Goal: Task Accomplishment & Management: Complete application form

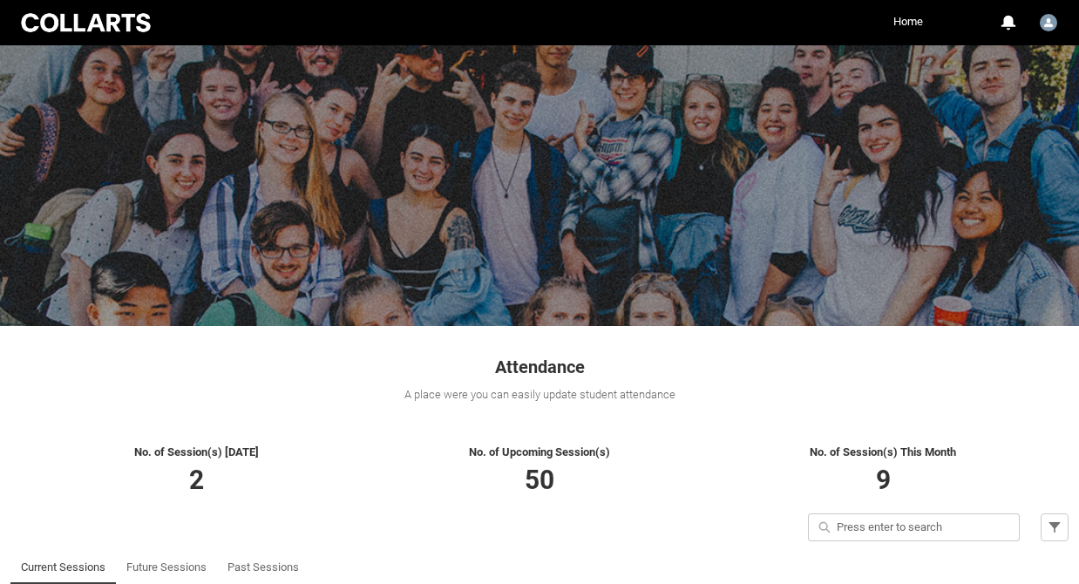
scroll to position [211, 0]
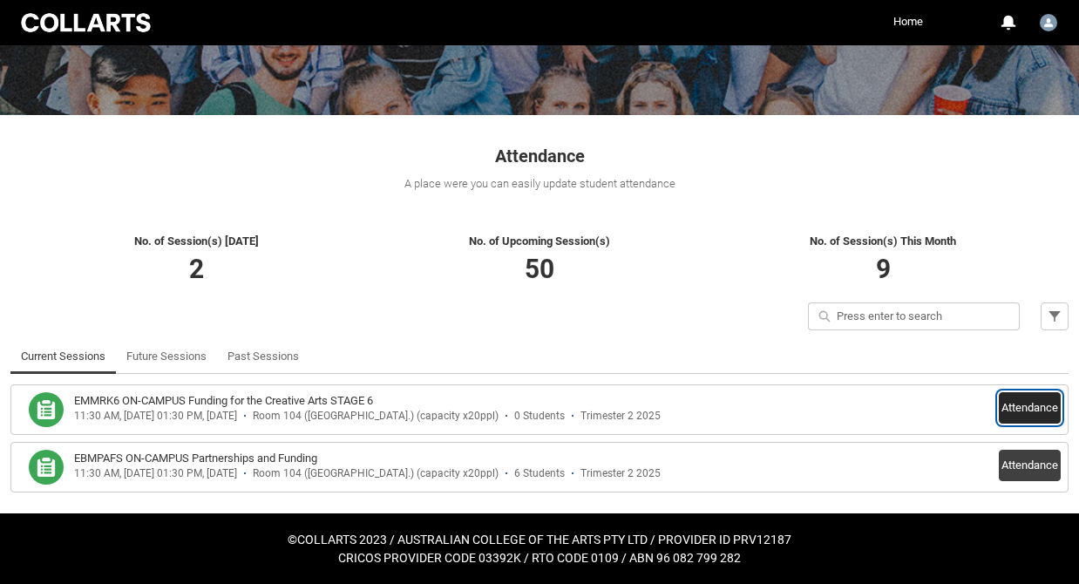
click at [1028, 408] on button "Attendance" at bounding box center [1030, 407] width 62 height 31
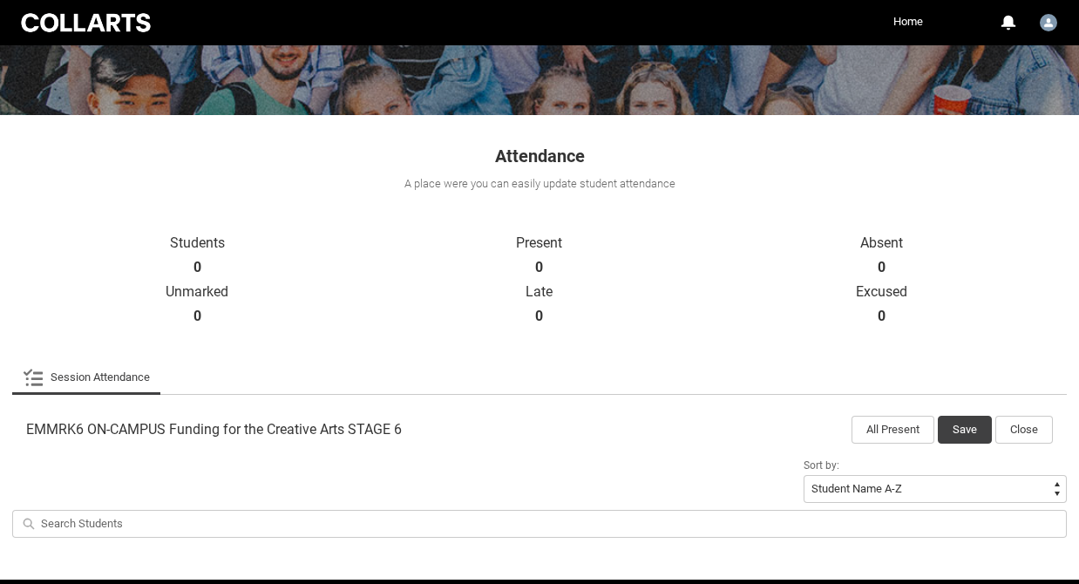
scroll to position [276, 0]
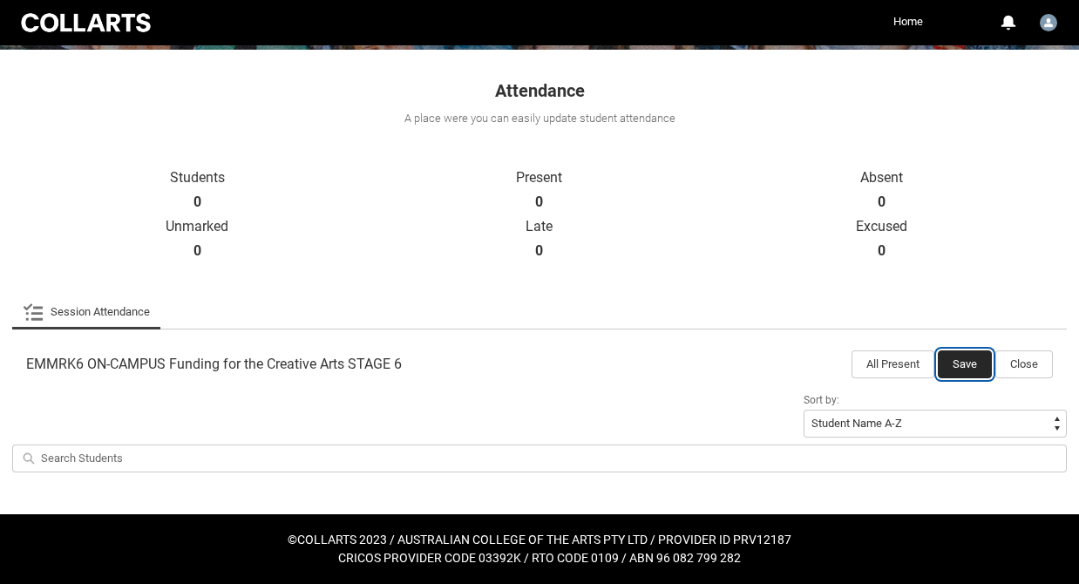
click at [965, 370] on button "Save" at bounding box center [965, 364] width 54 height 28
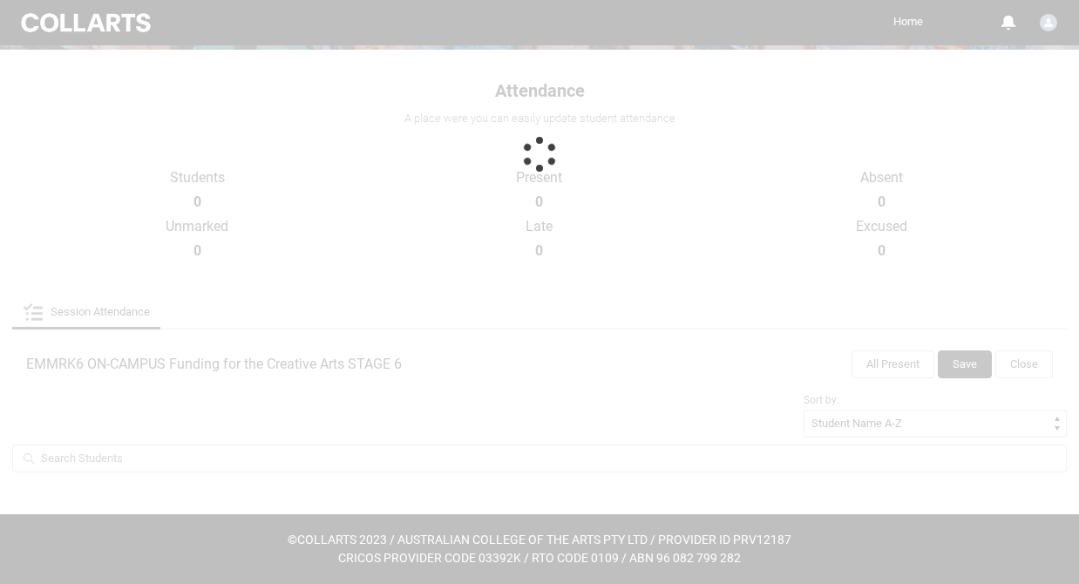
scroll to position [211, 0]
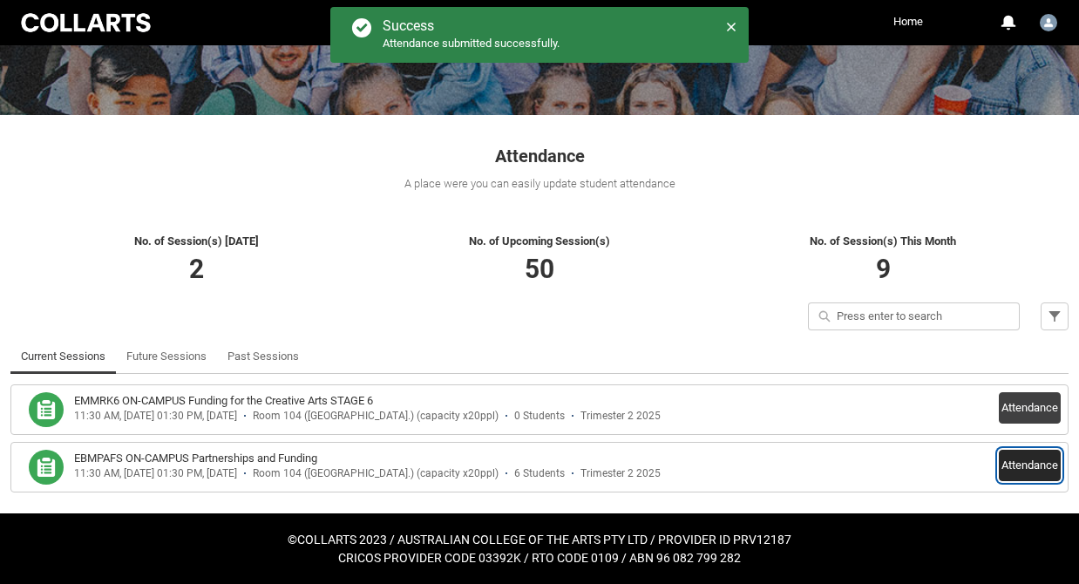
click at [1016, 474] on button "Attendance" at bounding box center [1030, 465] width 62 height 31
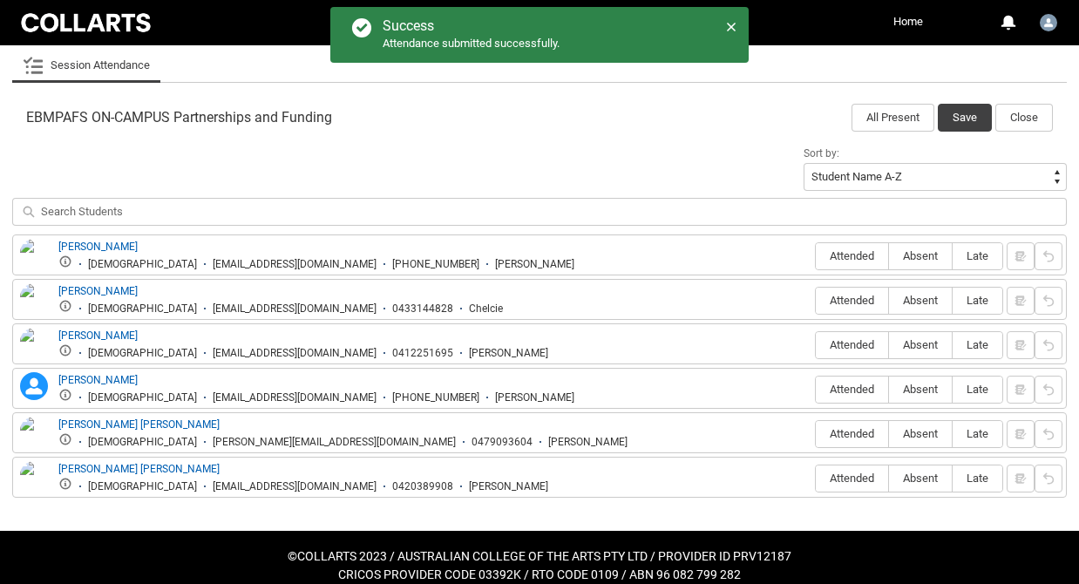
scroll to position [540, 0]
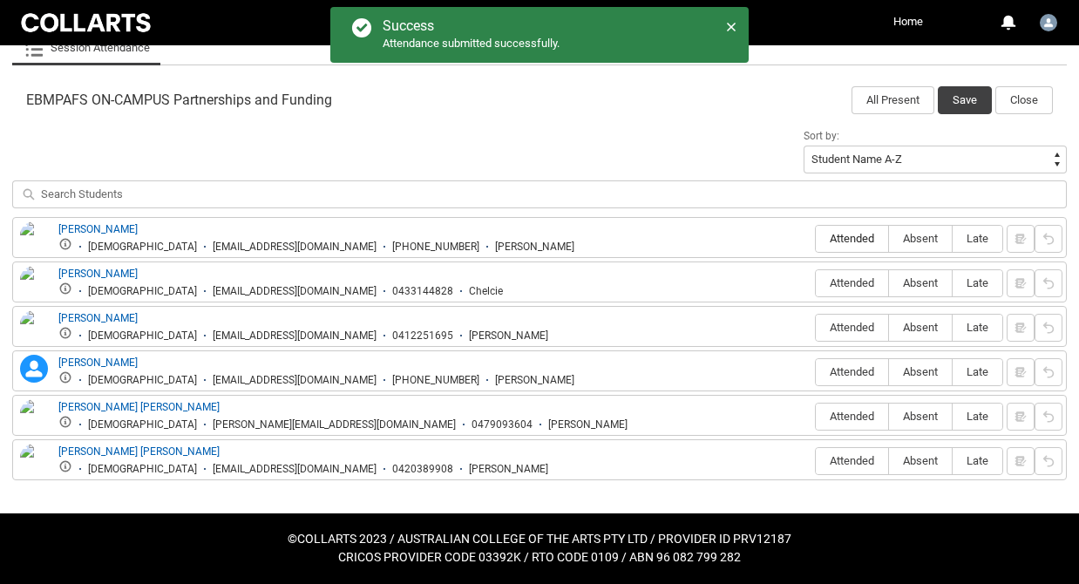
click at [864, 237] on span "Attended" at bounding box center [852, 238] width 72 height 13
click at [816, 238] on input "Attended" at bounding box center [815, 238] width 1 height 1
type lightning-radio-group "Attended"
radio input "true"
click at [911, 279] on span "Absent" at bounding box center [920, 282] width 63 height 13
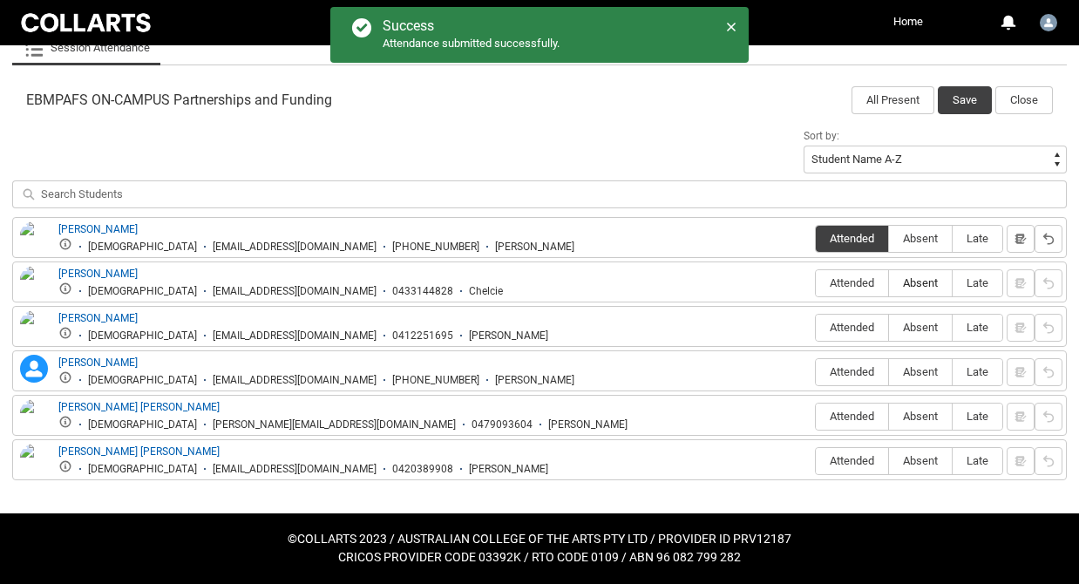
click at [889, 282] on input "Absent" at bounding box center [888, 282] width 1 height 1
type lightning-radio-group "Absent"
radio input "true"
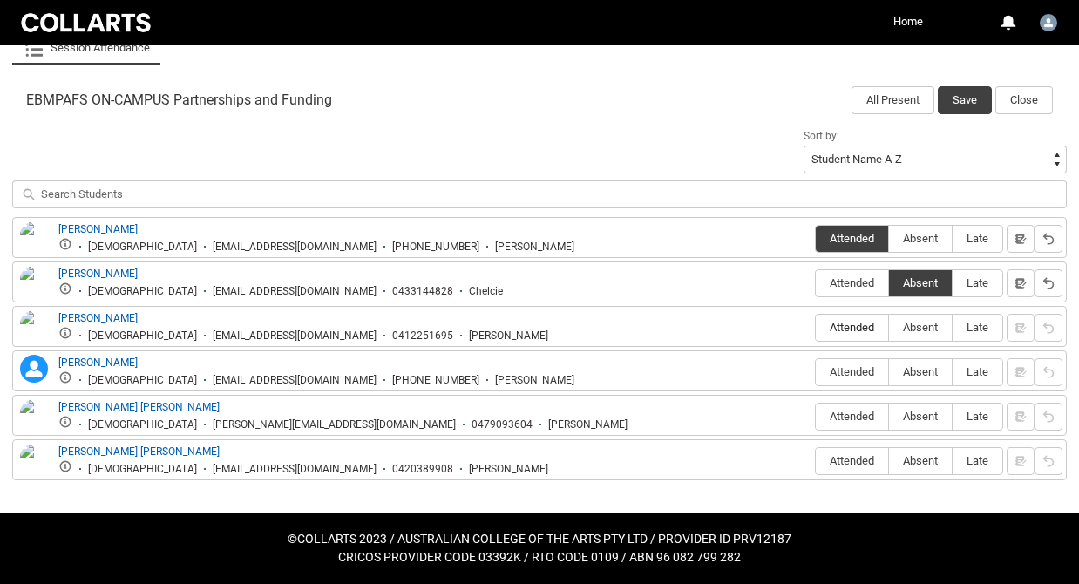
click at [843, 328] on span "Attended" at bounding box center [852, 327] width 72 height 13
click at [816, 328] on input "Attended" at bounding box center [815, 327] width 1 height 1
type lightning-radio-group "Attended"
radio input "true"
click at [901, 379] on label "Absent" at bounding box center [920, 372] width 63 height 27
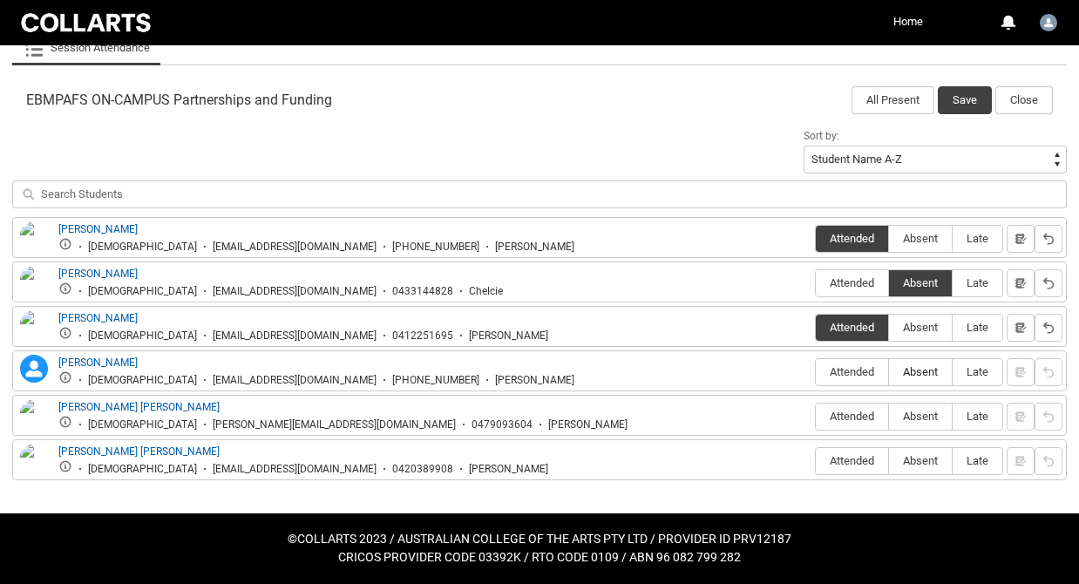
click at [889, 372] on input "Absent" at bounding box center [888, 371] width 1 height 1
type lightning-radio-group "Absent"
radio input "true"
click at [845, 423] on span "Attended" at bounding box center [852, 416] width 72 height 13
click at [816, 417] on input "Attended" at bounding box center [815, 416] width 1 height 1
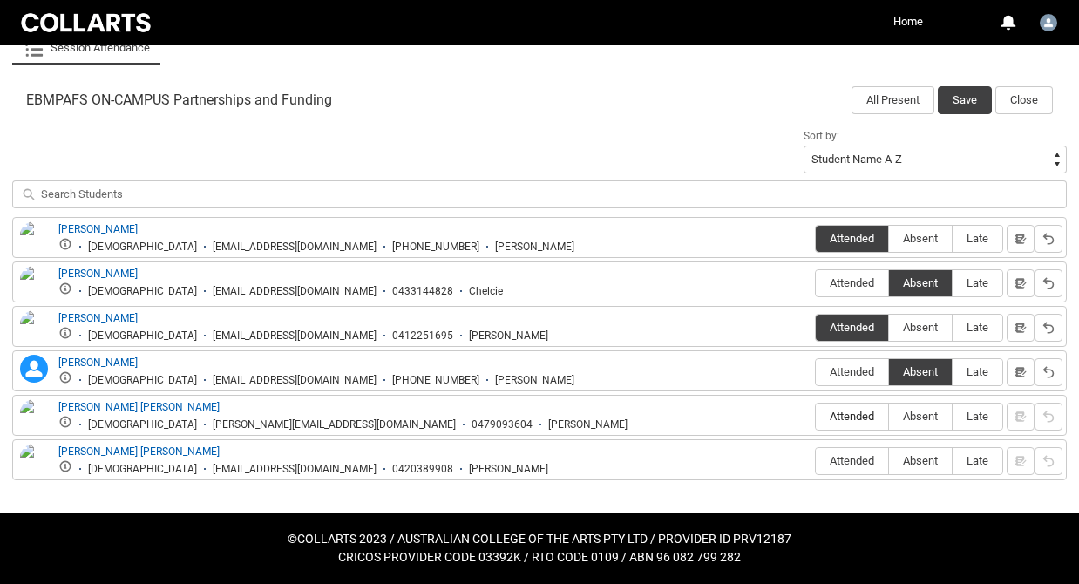
type lightning-radio-group "Attended"
radio input "true"
click at [969, 463] on span "Late" at bounding box center [977, 460] width 50 height 13
click at [952, 461] on input "Late" at bounding box center [952, 460] width 1 height 1
type lightning-radio-group "Late"
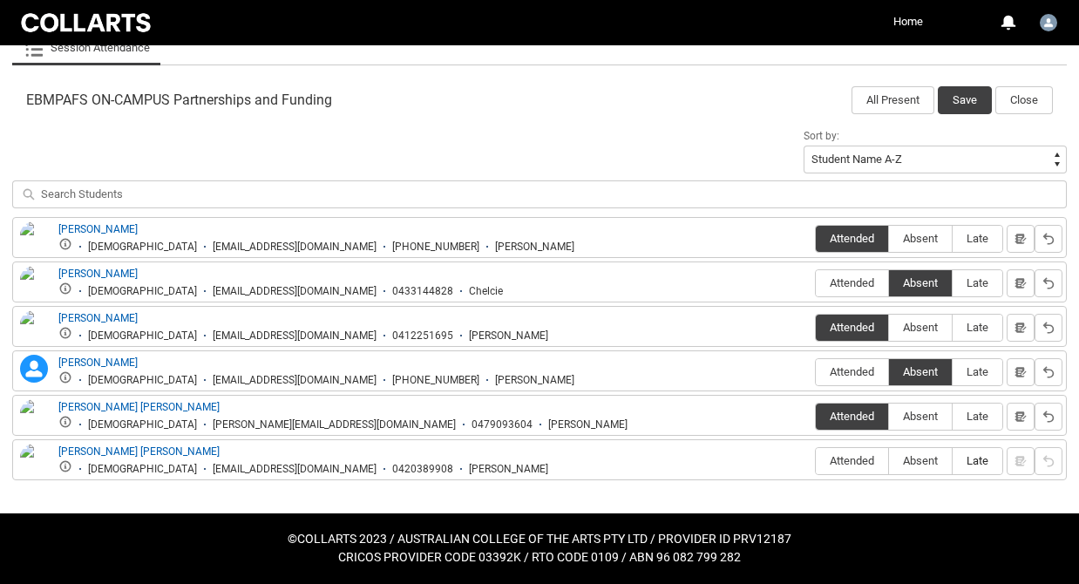
radio input "true"
click at [909, 464] on span "Absent" at bounding box center [920, 460] width 63 height 13
click at [889, 461] on input "Absent" at bounding box center [888, 460] width 1 height 1
type lightning-radio-group "Absent"
radio input "true"
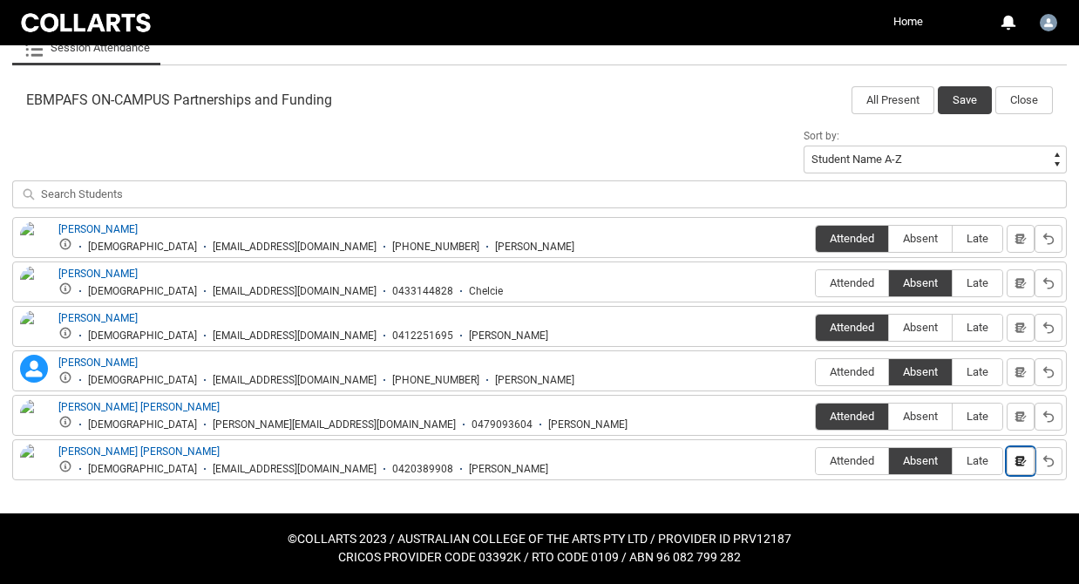
click at [1023, 460] on lightning-primitive-icon "button" at bounding box center [1020, 460] width 12 height 13
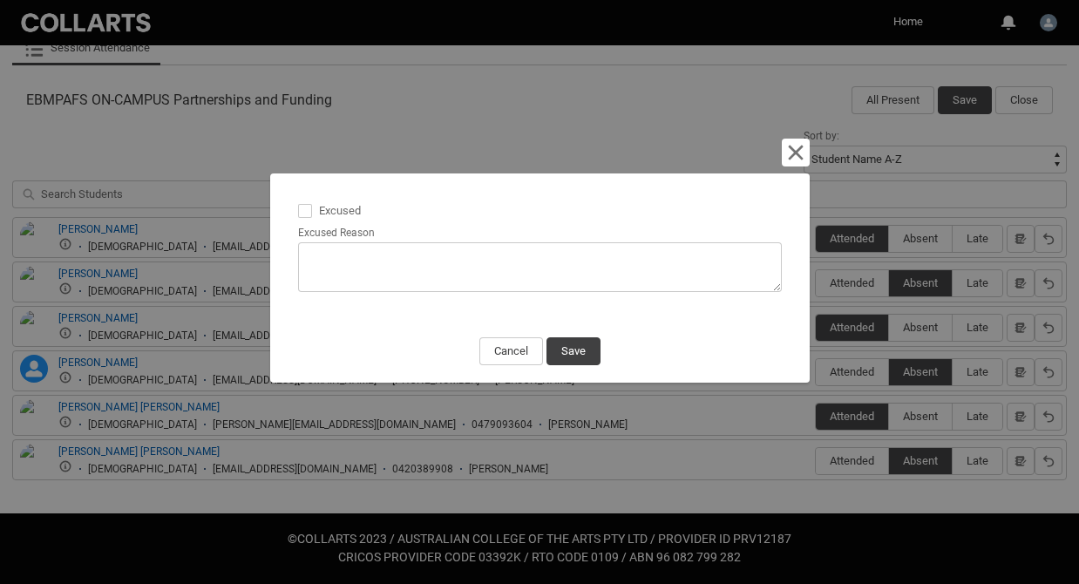
click at [301, 212] on span at bounding box center [305, 211] width 14 height 14
click at [298, 201] on input "Excused" at bounding box center [297, 200] width 1 height 1
type lightning-input "true"
checkbox input "true"
click at [372, 274] on textarea "Excused Reason" at bounding box center [540, 267] width 484 height 50
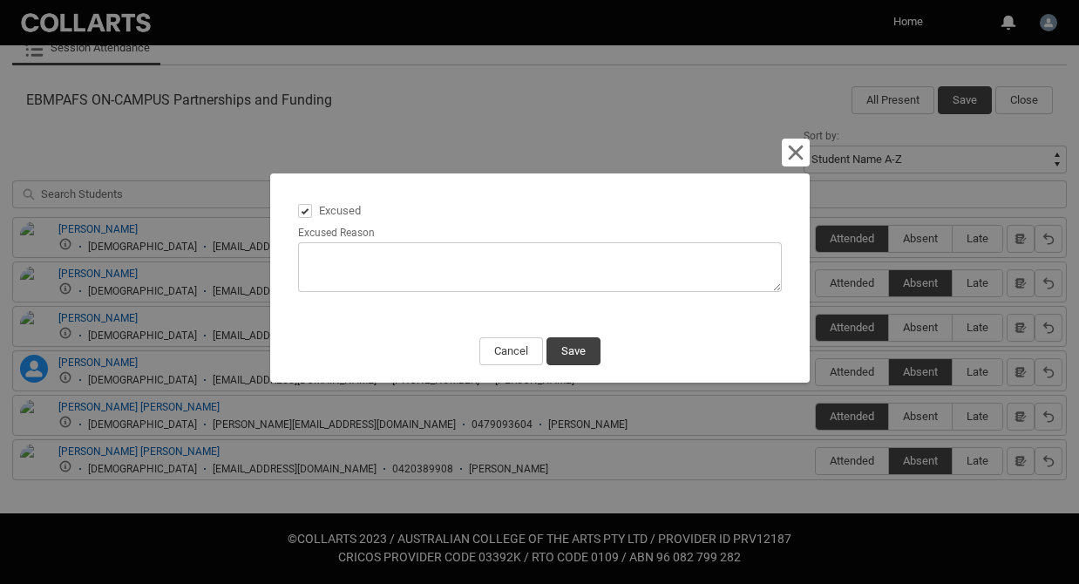
type lightning-textarea "S"
type textarea "S"
type lightning-textarea "Sa"
type textarea "Sa"
type lightning-textarea "[PERSON_NAME]"
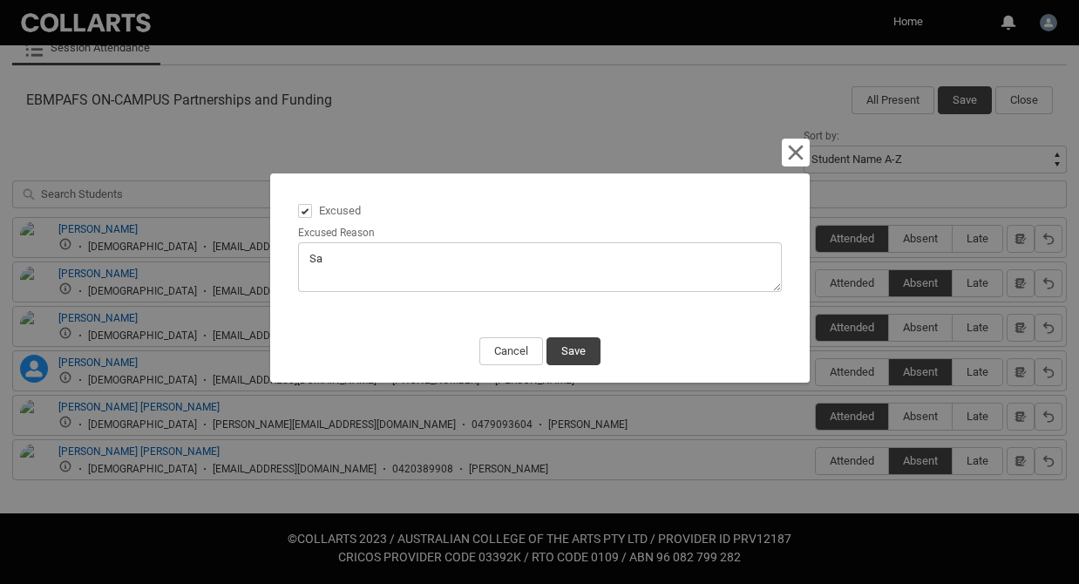
type textarea "[PERSON_NAME]"
type lightning-textarea "[PERSON_NAME]"
type textarea "[PERSON_NAME]"
type lightning-textarea "[PERSON_NAME] e"
type textarea "[PERSON_NAME] e"
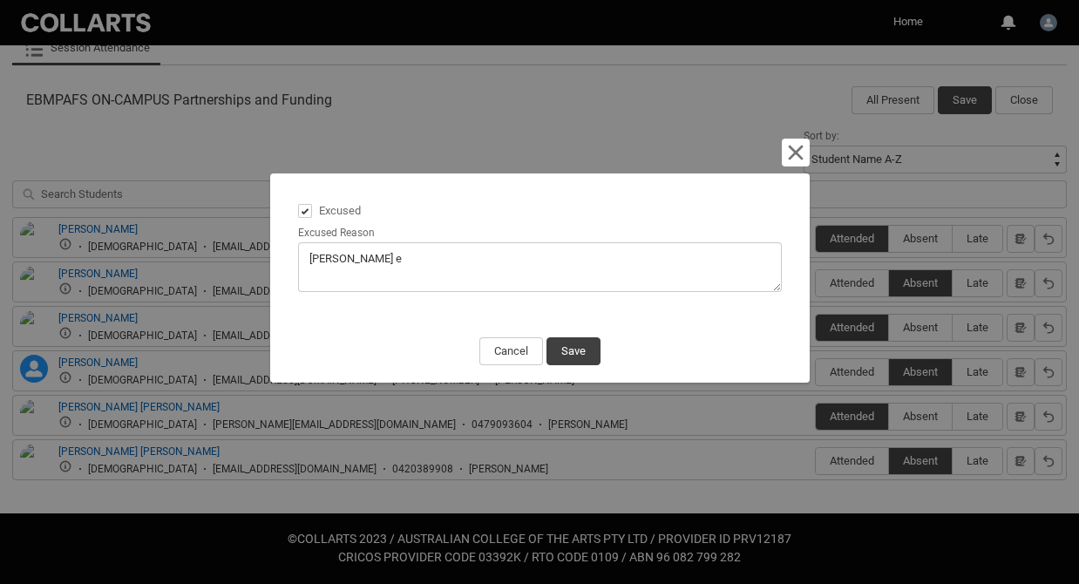
type lightning-textarea "[PERSON_NAME] em"
type textarea "[PERSON_NAME] em"
type lightning-textarea "[PERSON_NAME]"
type textarea "[PERSON_NAME]"
type lightning-textarea "[PERSON_NAME]"
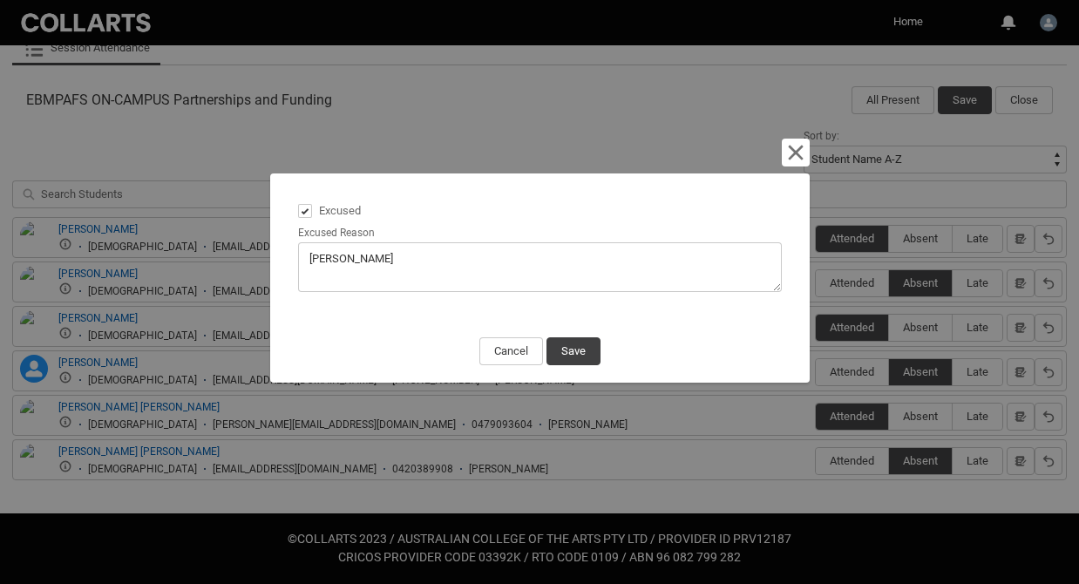
type textarea "[PERSON_NAME]"
type lightning-textarea "[PERSON_NAME] email"
type textarea "[PERSON_NAME] email"
type lightning-textarea "[PERSON_NAME] emaile"
type textarea "[PERSON_NAME] emaile"
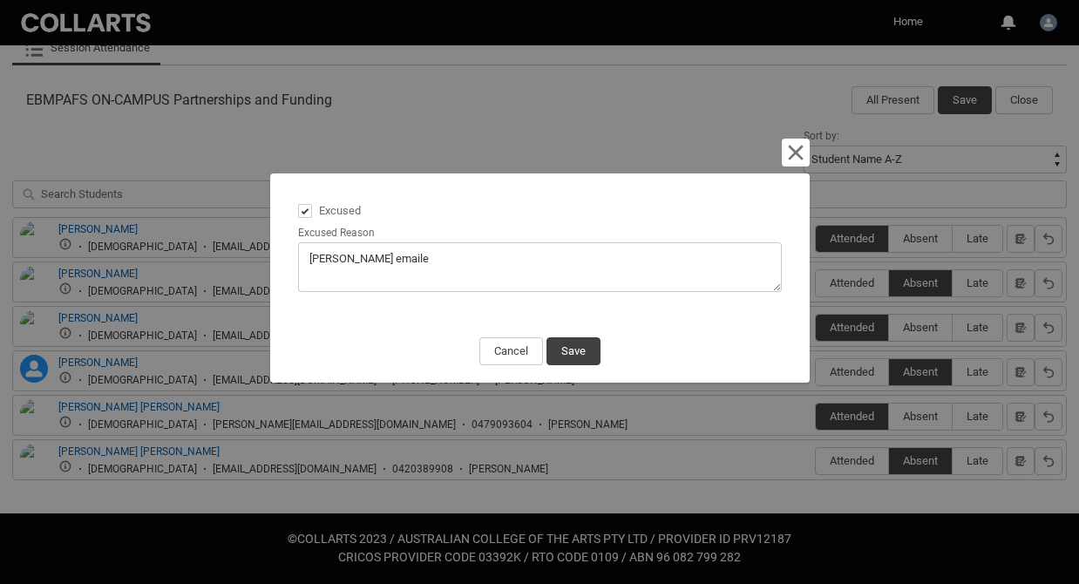
type lightning-textarea "[PERSON_NAME] emailed"
type textarea "[PERSON_NAME] emailed"
type lightning-textarea "[PERSON_NAME] emailed"
type textarea "[PERSON_NAME] emailed"
type lightning-textarea "[PERSON_NAME] emailed t"
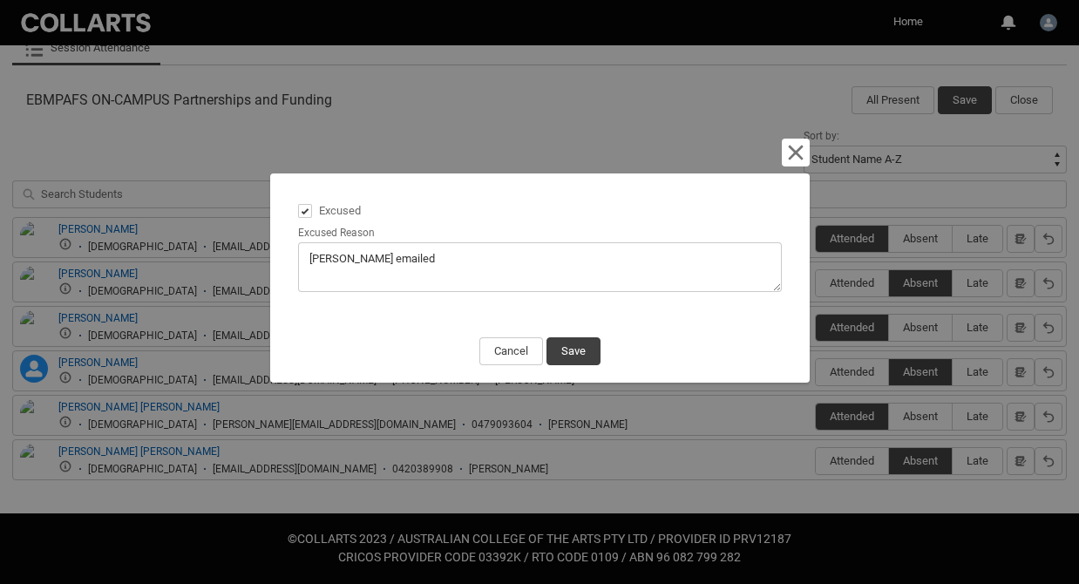
type textarea "[PERSON_NAME] emailed t"
type lightning-textarea "[PERSON_NAME] emailed th"
type textarea "[PERSON_NAME] emailed th"
type lightning-textarea "[PERSON_NAME] emailed tha"
type textarea "[PERSON_NAME] emailed tha"
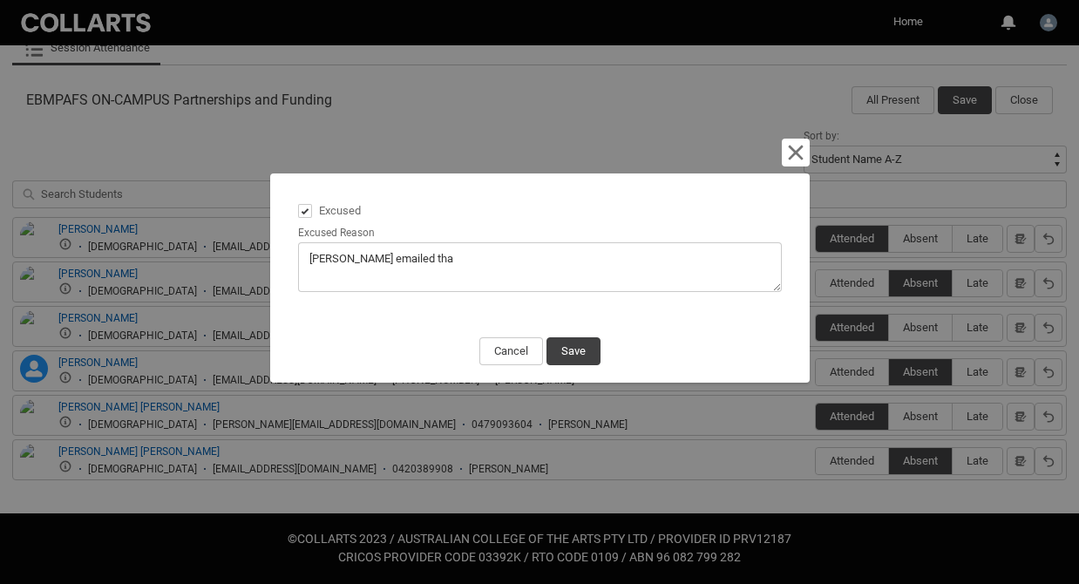
type lightning-textarea "[PERSON_NAME] emailed th"
type textarea "[PERSON_NAME] emailed th"
type lightning-textarea "[PERSON_NAME] emailed t"
type textarea "[PERSON_NAME] emailed t"
type lightning-textarea "[PERSON_NAME] emailed"
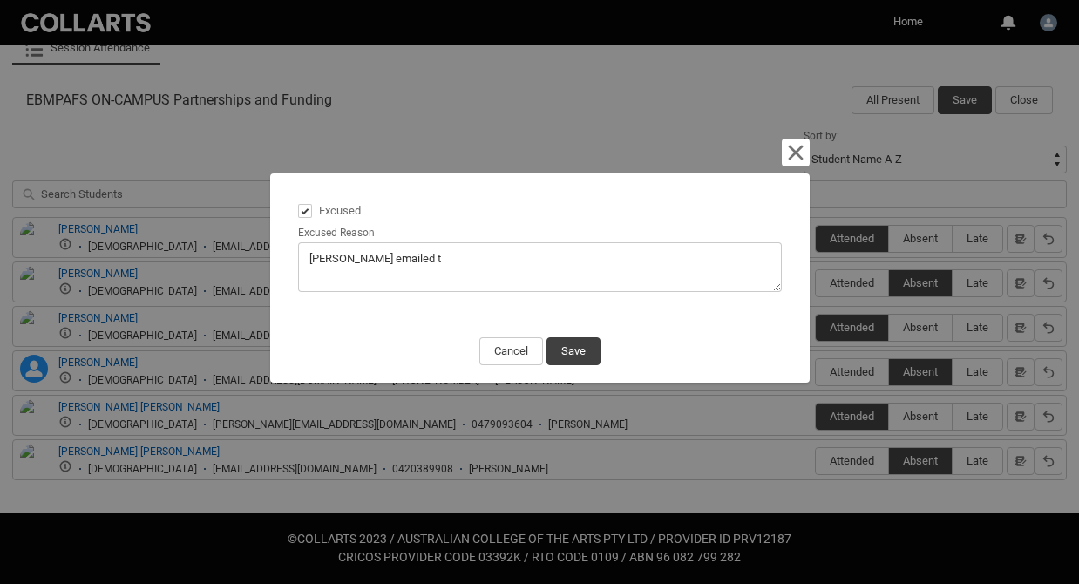
type textarea "[PERSON_NAME] emailed"
type lightning-textarea "[PERSON_NAME] emailed ."
type textarea "[PERSON_NAME] emailed ."
type lightning-textarea "[PERSON_NAME] emailed"
type textarea "[PERSON_NAME] emailed"
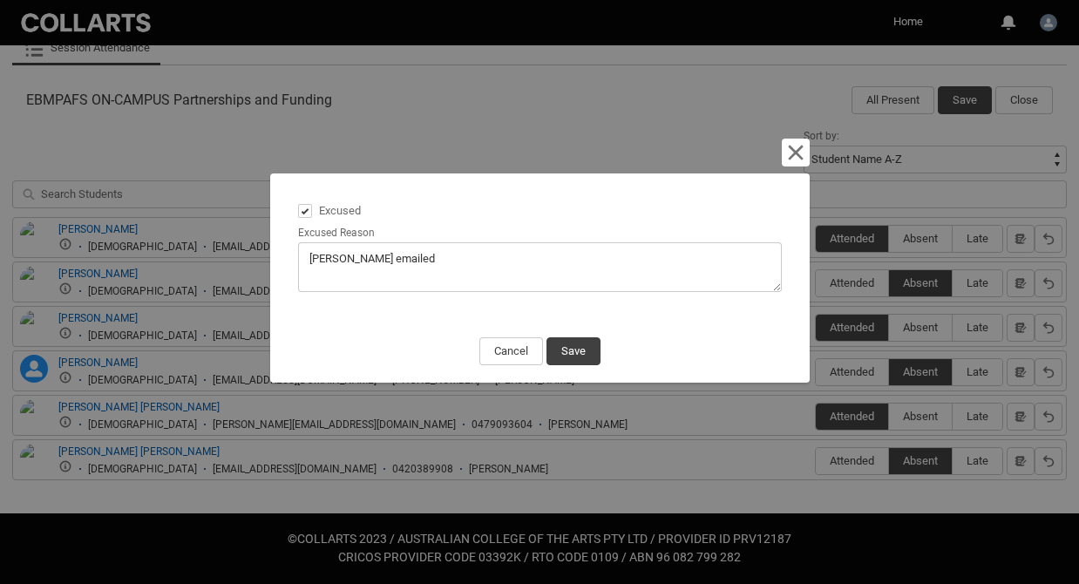
type lightning-textarea "[PERSON_NAME] emailed"
type textarea "[PERSON_NAME] emailed"
type lightning-textarea "[PERSON_NAME] emailed."
type textarea "[PERSON_NAME] emailed."
click at [582, 353] on button "Save" at bounding box center [573, 351] width 54 height 28
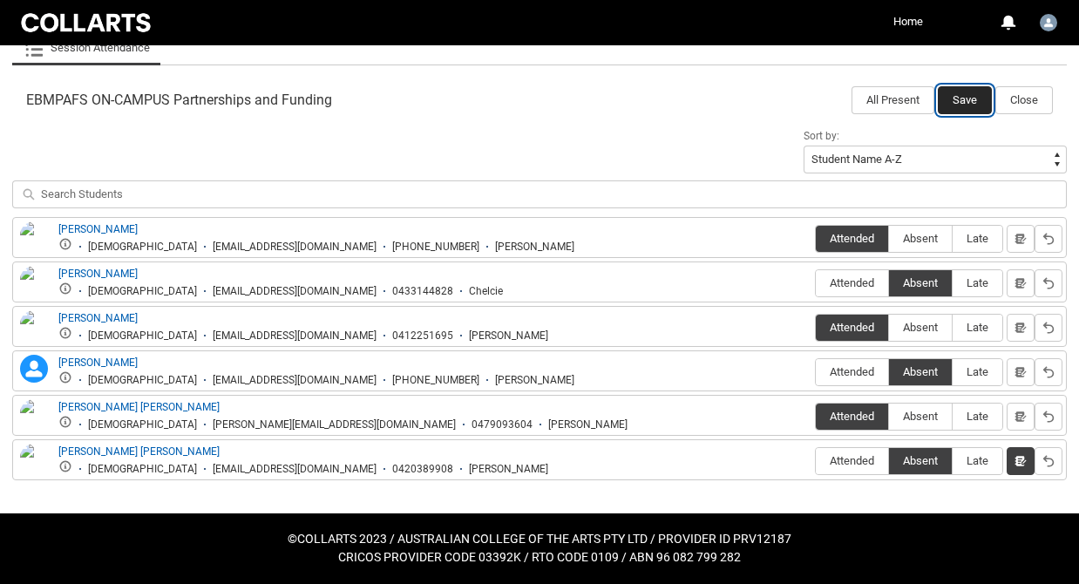
click at [973, 100] on button "Save" at bounding box center [965, 100] width 54 height 28
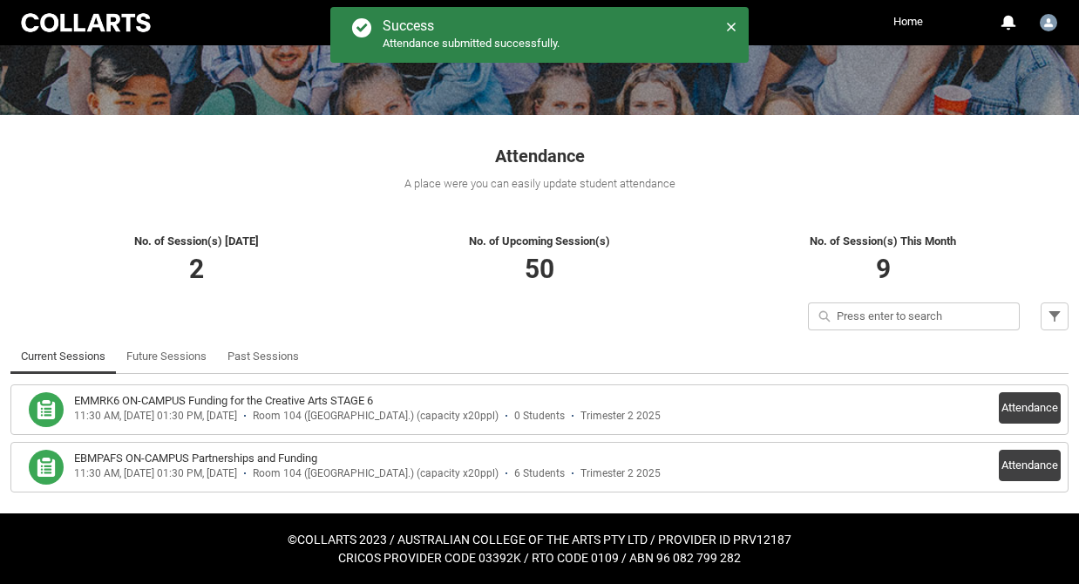
scroll to position [0, 0]
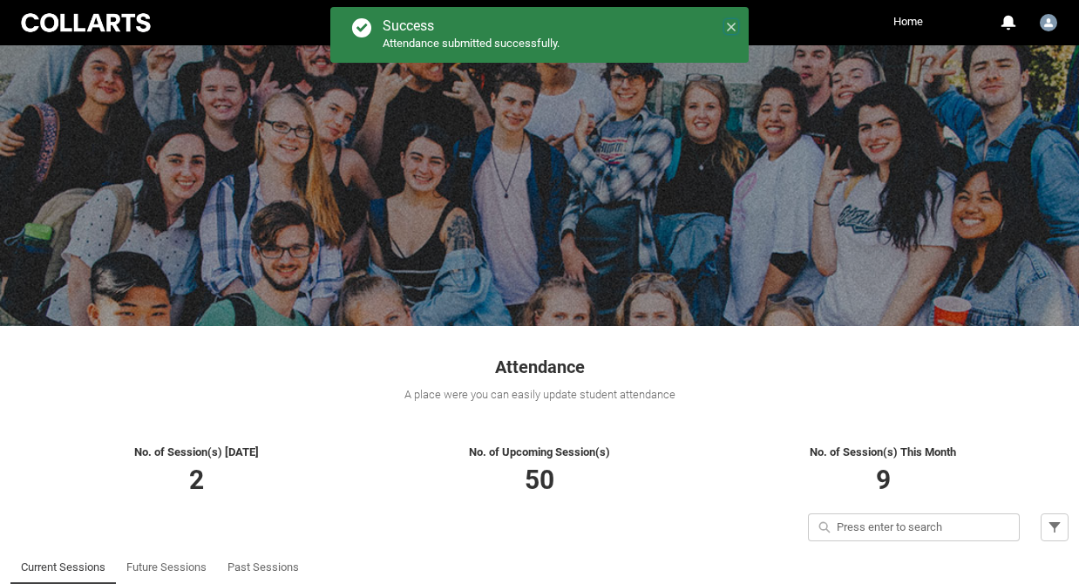
click at [734, 24] on icon at bounding box center [731, 27] width 9 height 9
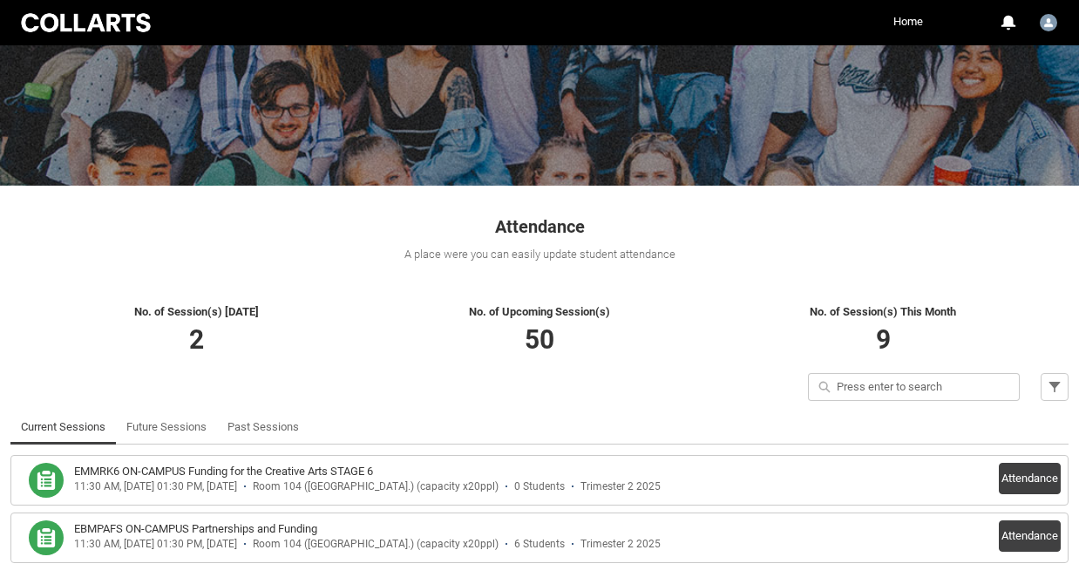
scroll to position [211, 0]
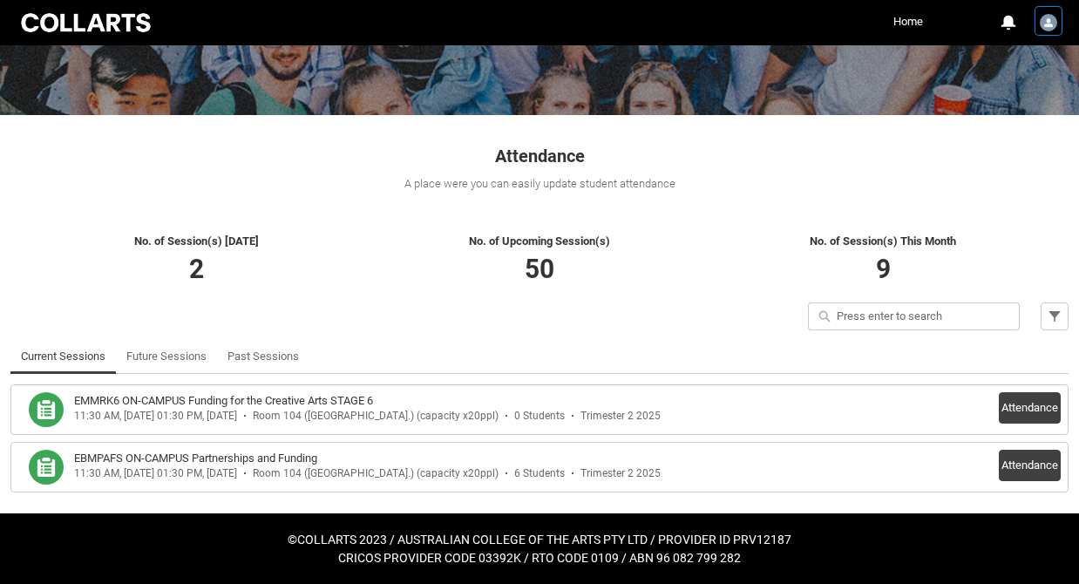
click at [1047, 26] on img "User Profile User1661836414249227732" at bounding box center [1048, 22] width 17 height 17
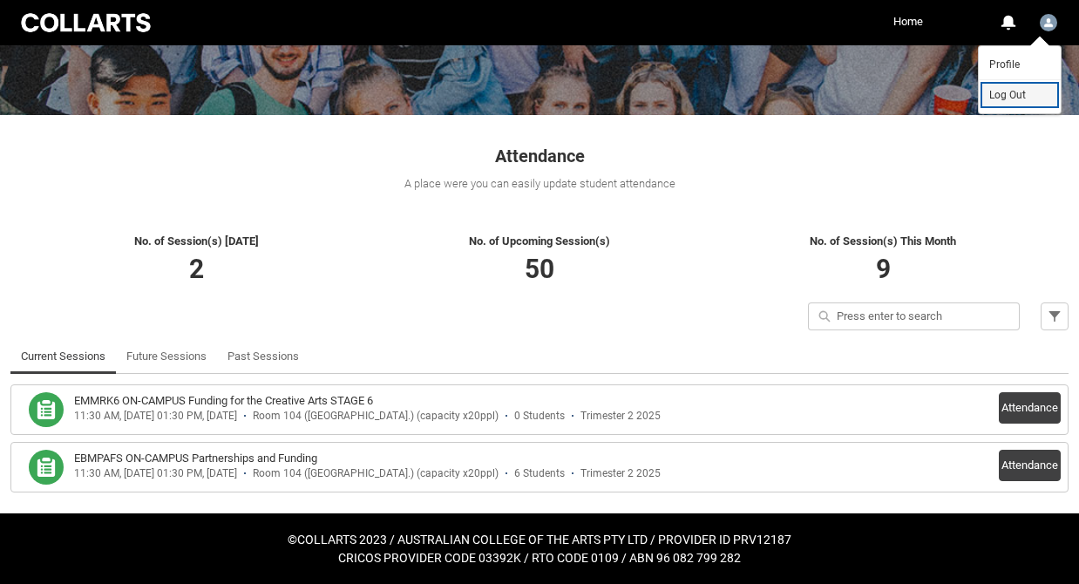
click at [1022, 89] on span "Log Out" at bounding box center [1007, 95] width 37 height 16
